Goal: Task Accomplishment & Management: Complete application form

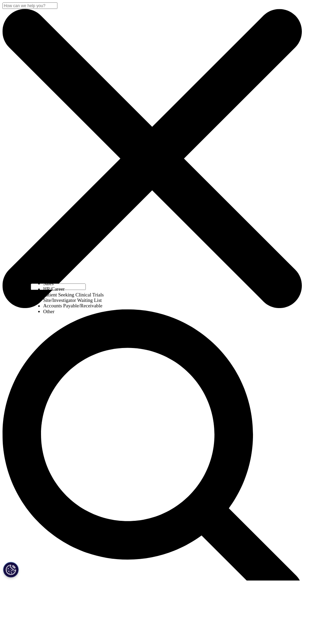
select select "HR/Career"
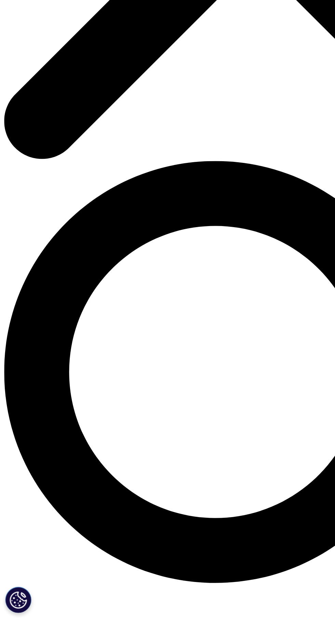
type input "Yogesh"
type input "[PERSON_NAME]"
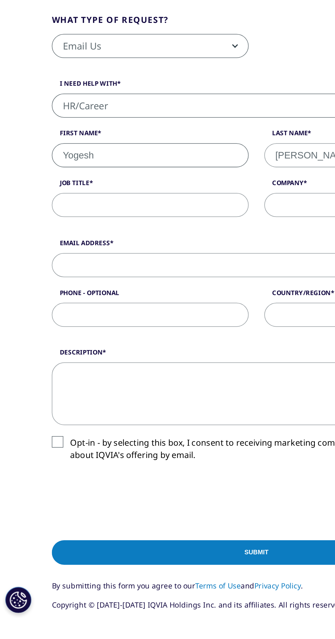
type input "09765568482"
select select "[GEOGRAPHIC_DATA]"
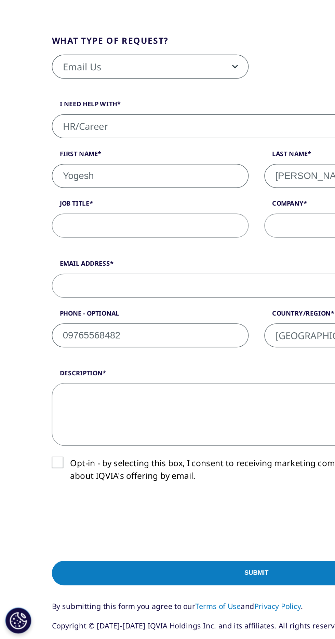
click at [117, 369] on input "Job Title" at bounding box center [98, 369] width 128 height 16
type input "Trainee clinical data coordinator"
click at [197, 367] on input "Company" at bounding box center [236, 369] width 128 height 16
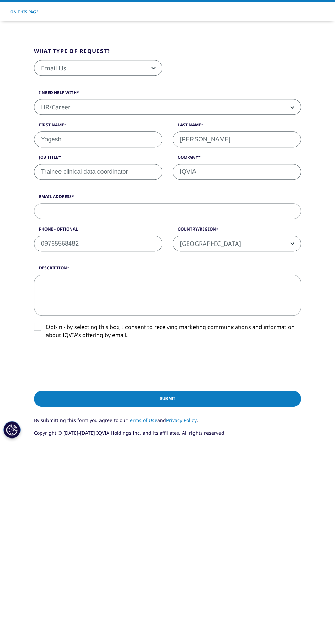
type input "IQVIA"
click at [156, 407] on input "Email Address" at bounding box center [167, 408] width 267 height 16
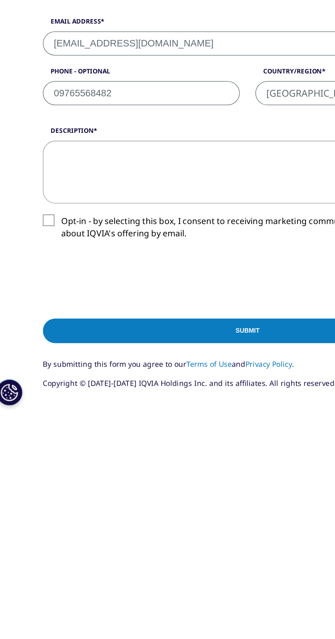
scroll to position [9, 0]
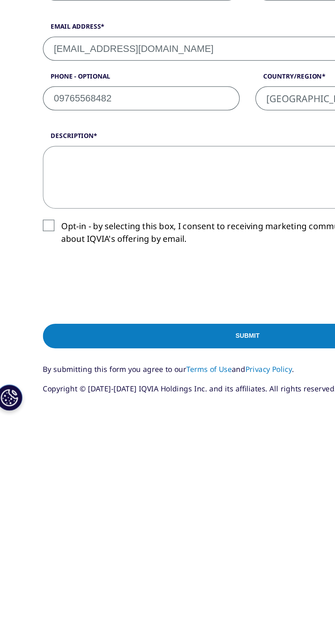
type input "[EMAIL_ADDRESS][DOMAIN_NAME]"
click at [155, 481] on textarea "Description" at bounding box center [167, 483] width 267 height 41
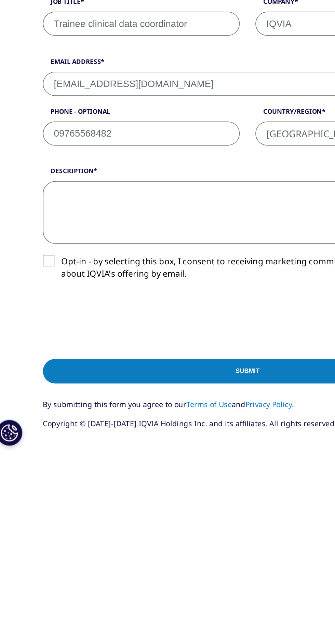
click at [51, 473] on textarea "Description" at bounding box center [167, 483] width 267 height 41
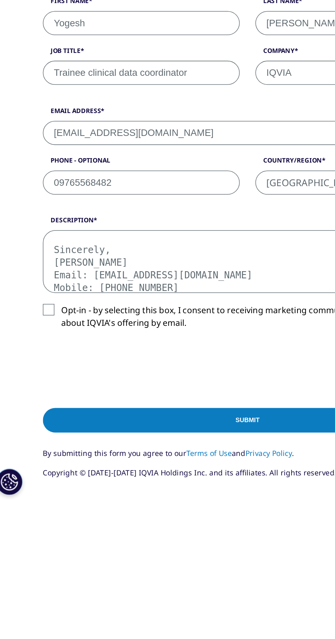
click at [75, 486] on textarea "I hope this message finds you well. Thank you very much for the opportunity to …" at bounding box center [167, 483] width 267 height 41
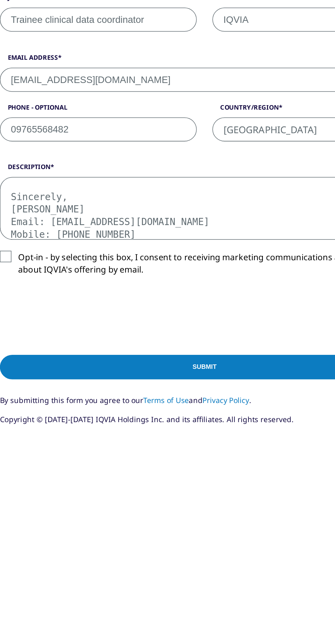
click at [85, 468] on textarea "I hope this message finds you well. Thank you very much for the opportunity to …" at bounding box center [167, 483] width 267 height 41
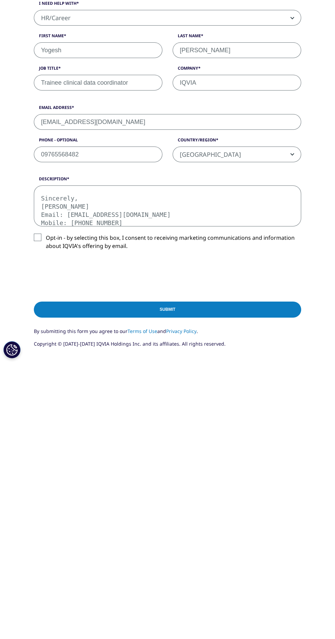
click at [196, 483] on textarea "I hope this message finds you well. Thank you very much for the opportunity to …" at bounding box center [167, 483] width 267 height 41
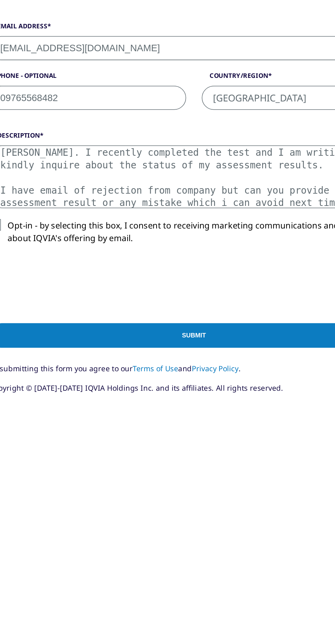
scroll to position [44, 0]
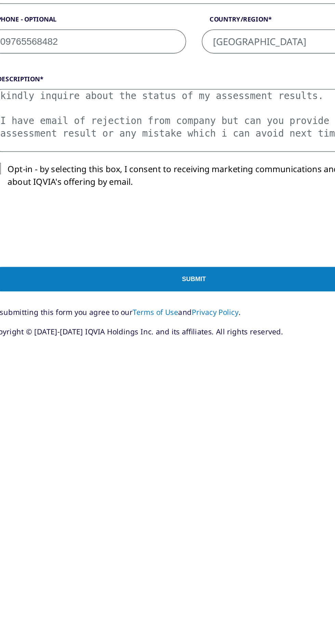
click at [103, 484] on textarea "I hope this message finds you well. Thank you very much for the opportunity to …" at bounding box center [167, 483] width 267 height 41
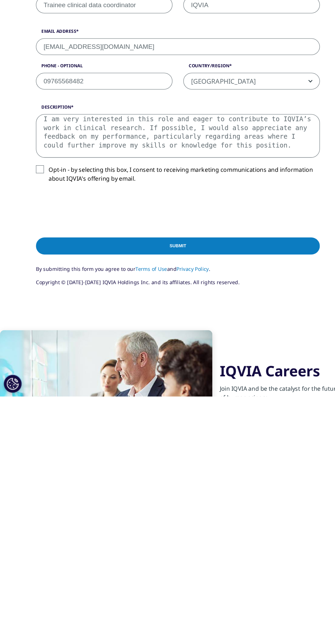
scroll to position [143, 0]
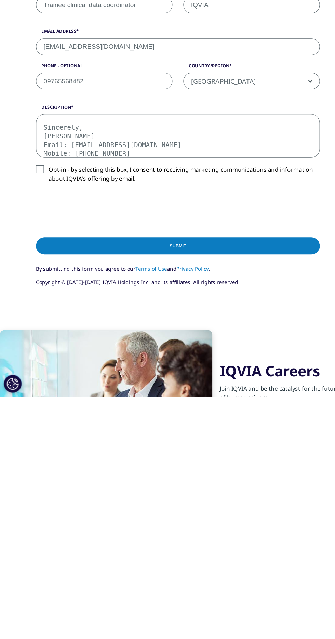
type textarea "I hope this message finds you well. Thank you very much for the opportunity to …"
click at [37, 424] on label "Opt-in - by selecting this box, I consent to receiving marketing communications…" at bounding box center [167, 431] width 267 height 20
click at [46, 421] on input "Opt-in - by selecting this box, I consent to receiving marketing communications…" at bounding box center [46, 421] width 0 height 0
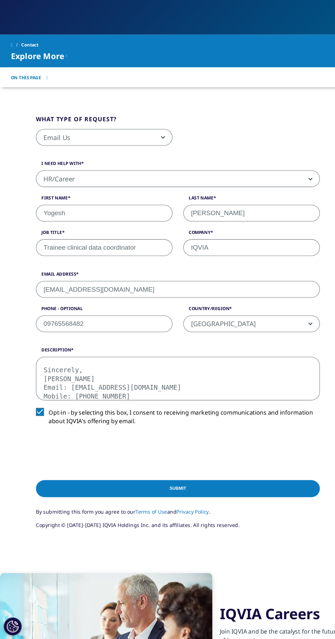
click at [206, 500] on input "Submit" at bounding box center [167, 497] width 267 height 16
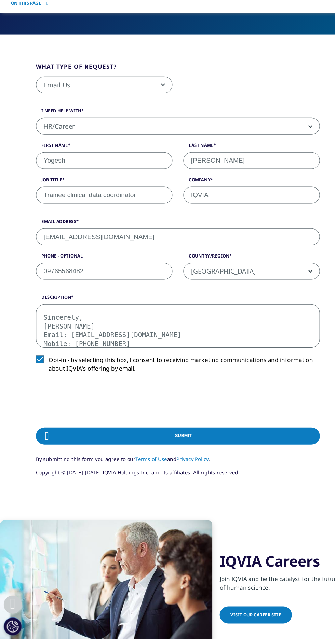
scroll to position [244, 0]
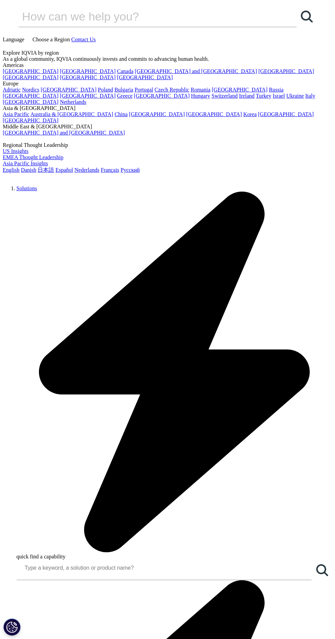
select select "HR/Career"
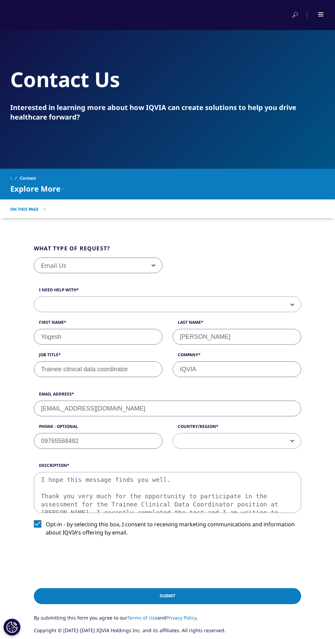
select select "[GEOGRAPHIC_DATA]"
